Goal: Transaction & Acquisition: Book appointment/travel/reservation

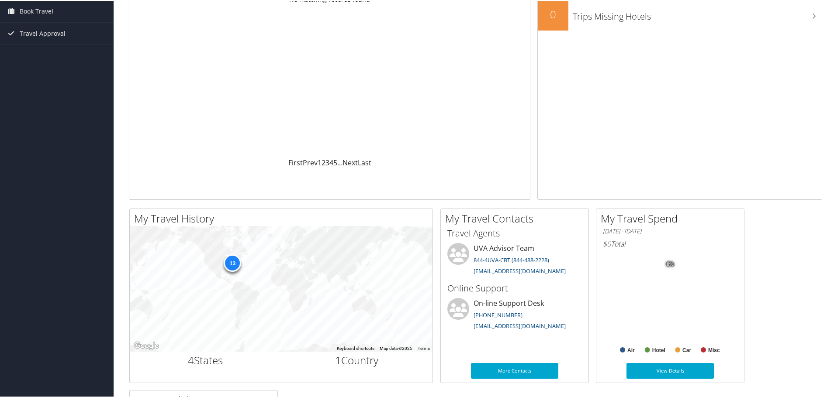
scroll to position [2, 0]
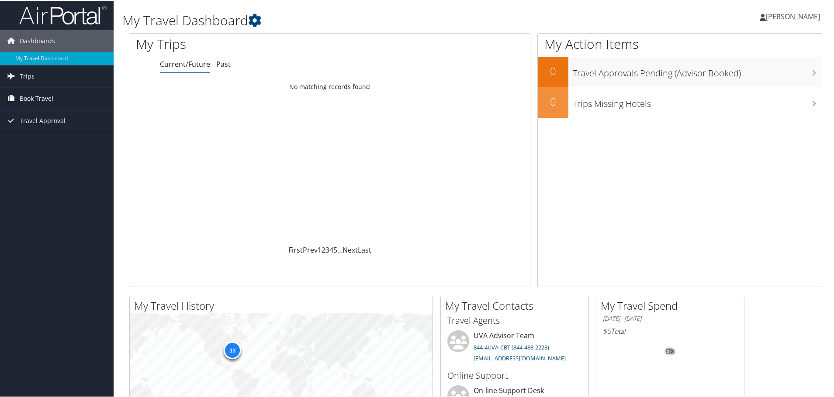
click at [39, 95] on span "Book Travel" at bounding box center [37, 98] width 34 height 22
click at [56, 139] on link "Book/Manage Online Trips" at bounding box center [57, 141] width 114 height 13
click at [782, 13] on span "[PERSON_NAME]" at bounding box center [793, 16] width 54 height 10
click at [731, 142] on link "Sign Out" at bounding box center [769, 140] width 97 height 15
